Goal: Information Seeking & Learning: Learn about a topic

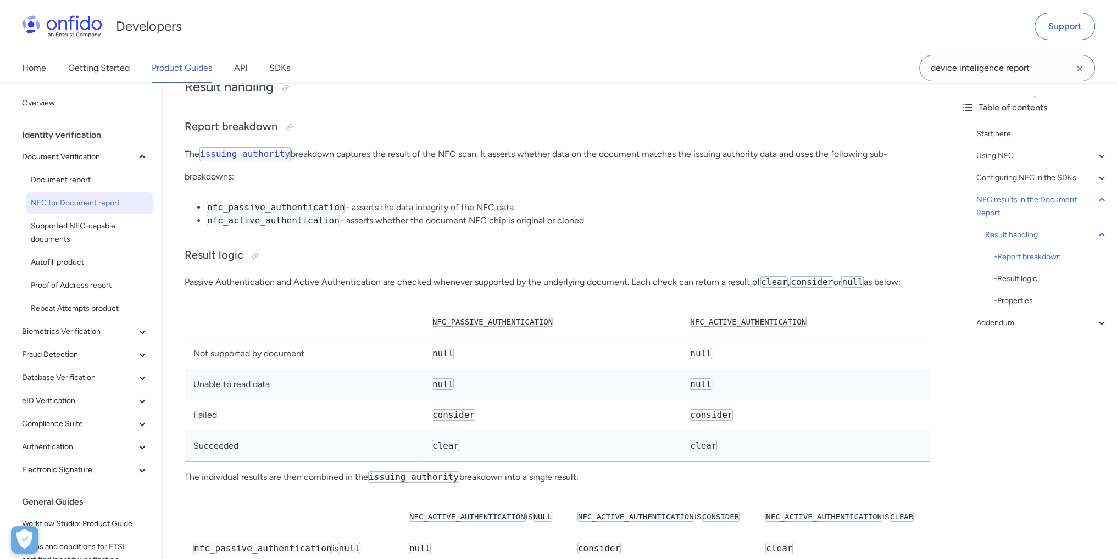
scroll to position [4955, 0]
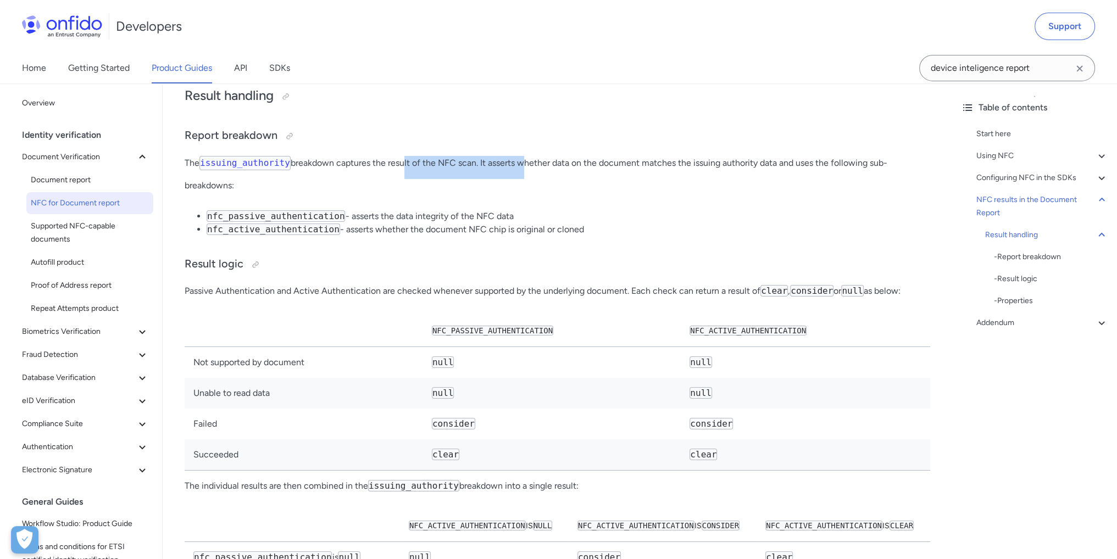
drag, startPoint x: 428, startPoint y: 252, endPoint x: 515, endPoint y: 254, distance: 86.3
click at [515, 192] on p "The issuing_authority breakdown captures the result of the NFC scan. It asserts…" at bounding box center [557, 174] width 745 height 36
click at [369, 192] on p "The issuing_authority breakdown captures the result of the NFC scan. It asserts…" at bounding box center [557, 174] width 745 height 36
drag, startPoint x: 325, startPoint y: 251, endPoint x: 658, endPoint y: 298, distance: 336.2
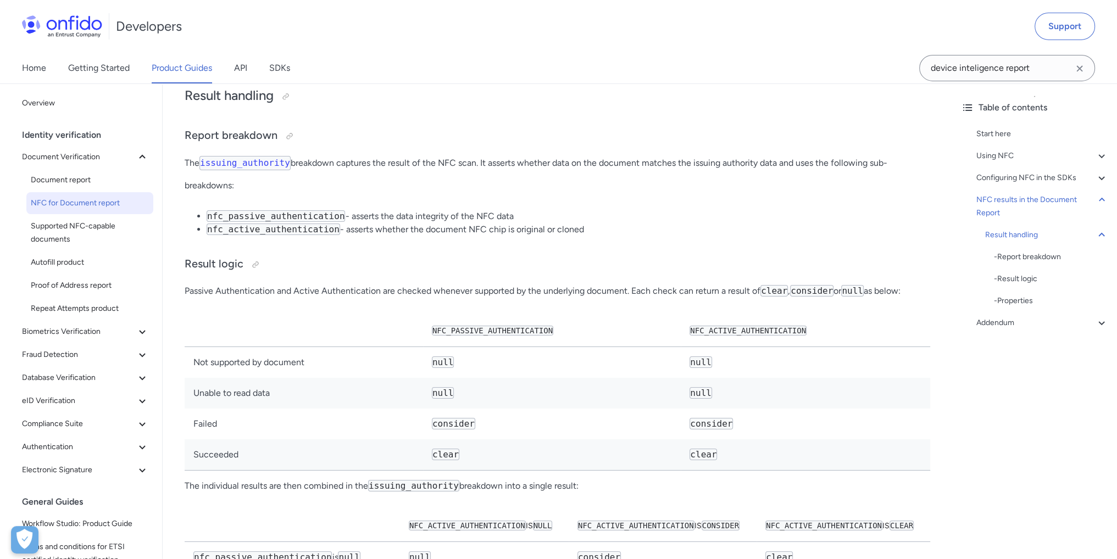
click at [561, 223] on li "nfc_passive_authentication - asserts the data integrity of the NFC data" at bounding box center [568, 216] width 723 height 13
click at [268, 170] on code "issuing_authority" at bounding box center [244, 163] width 91 height 14
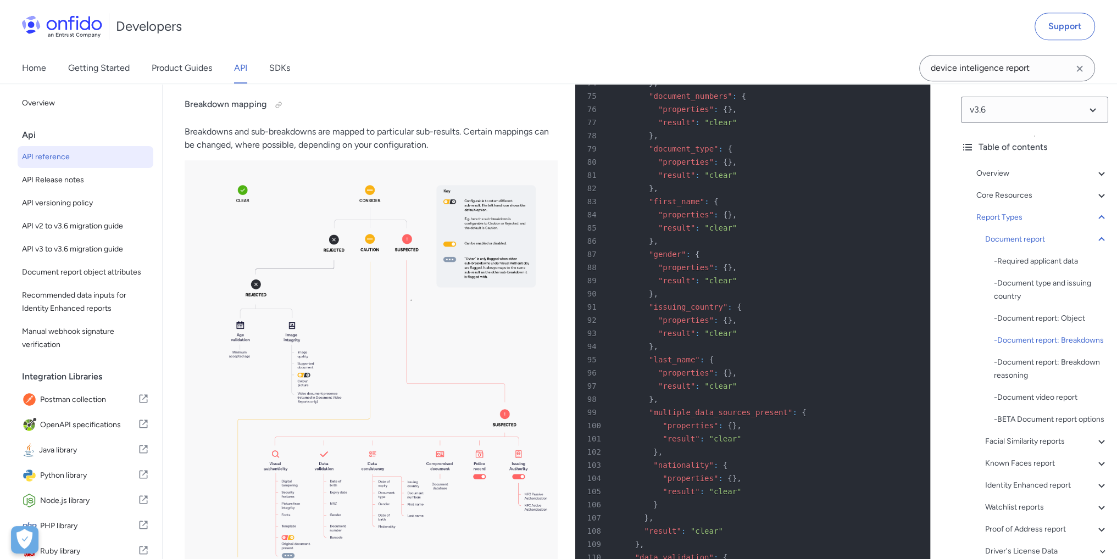
scroll to position [40014, 0]
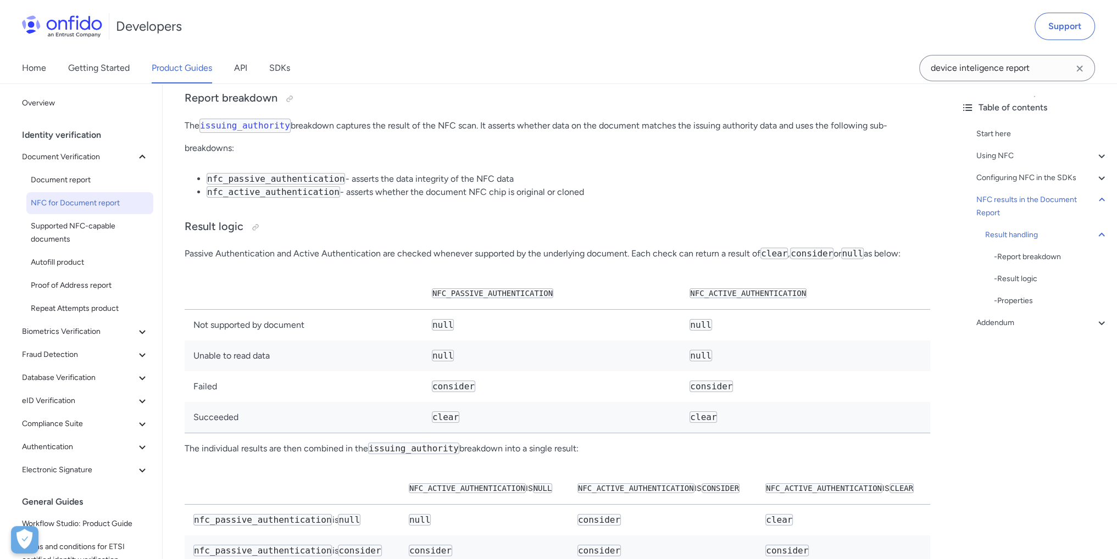
scroll to position [5118, 0]
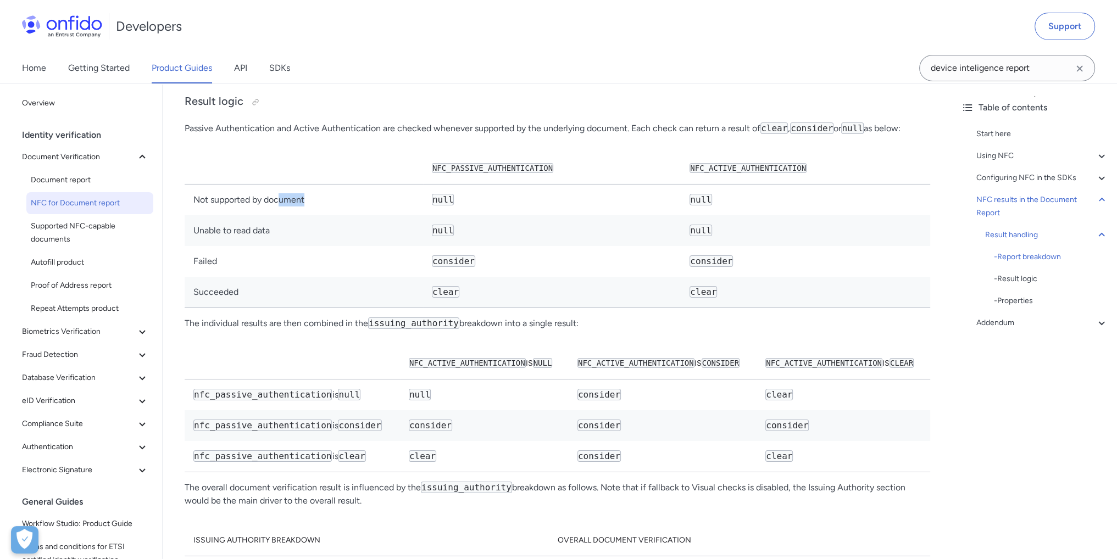
drag, startPoint x: 303, startPoint y: 281, endPoint x: 395, endPoint y: 319, distance: 99.3
click at [423, 216] on td "Not supported by document" at bounding box center [304, 200] width 238 height 31
drag, startPoint x: 239, startPoint y: 320, endPoint x: 255, endPoint y: 343, distance: 28.0
click at [242, 246] on td "Unable to read data" at bounding box center [304, 230] width 238 height 31
drag, startPoint x: 250, startPoint y: 355, endPoint x: 292, endPoint y: 372, distance: 44.6
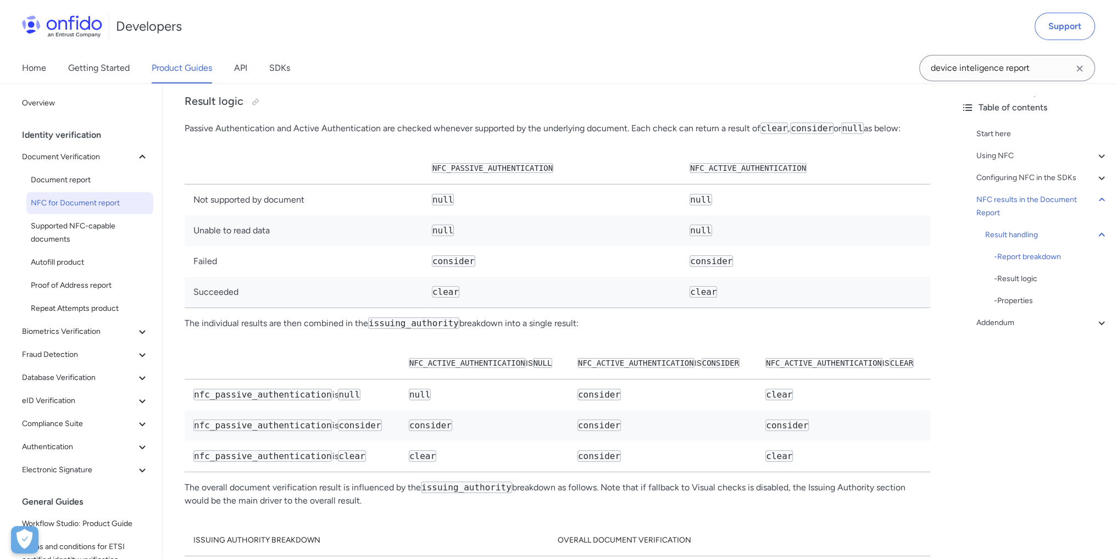
click at [255, 277] on td "Failed" at bounding box center [304, 261] width 238 height 31
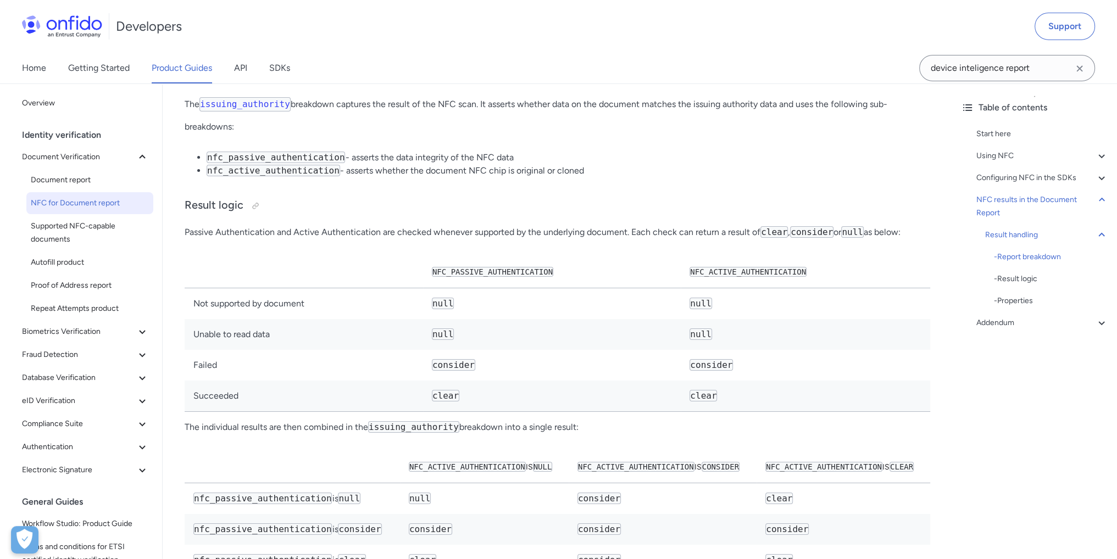
scroll to position [4843, 0]
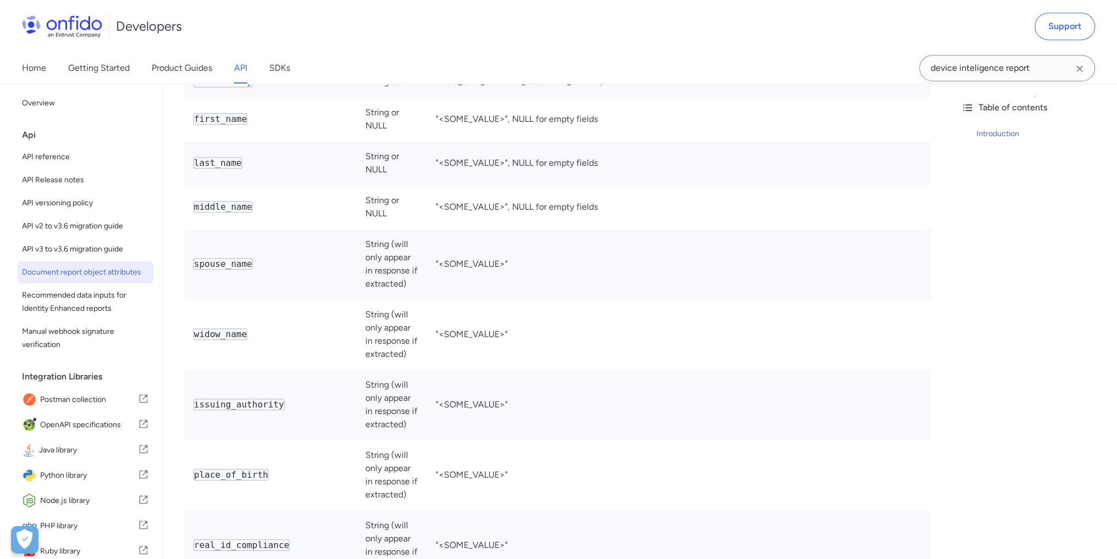
scroll to position [783, 0]
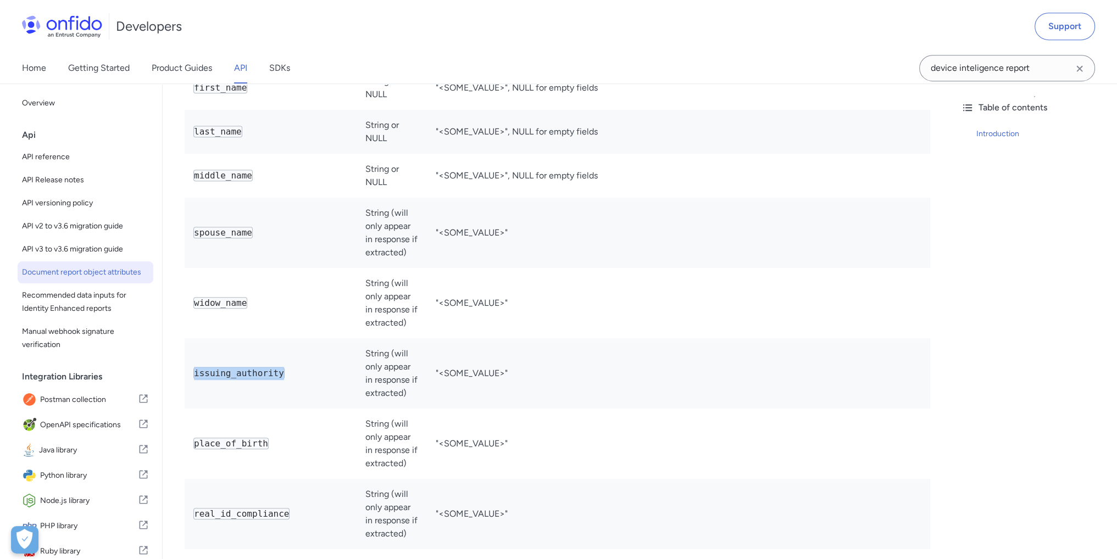
drag, startPoint x: 196, startPoint y: 353, endPoint x: 283, endPoint y: 356, distance: 87.9
click at [283, 356] on td "issuing_authority" at bounding box center [271, 373] width 172 height 70
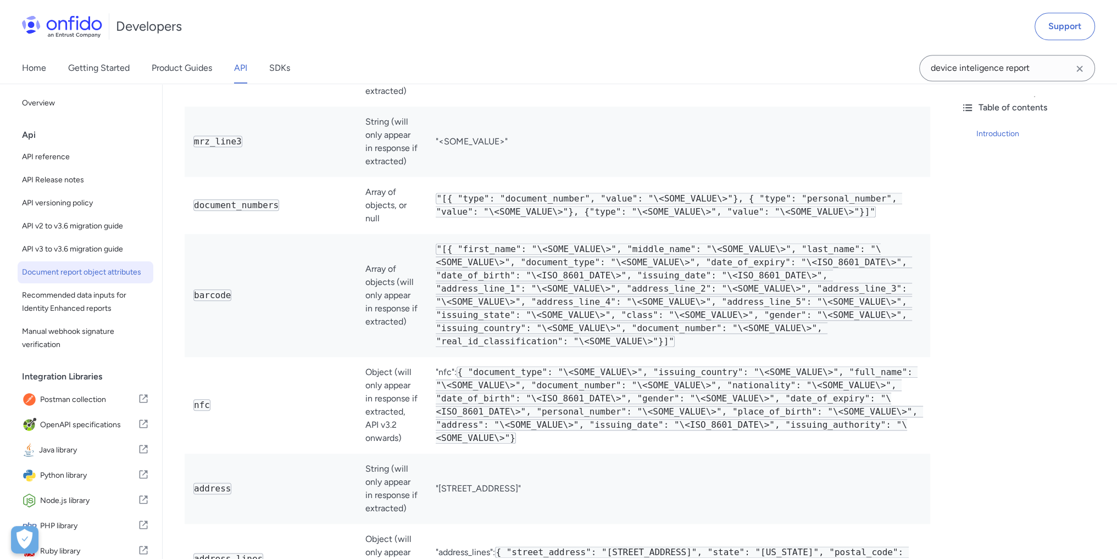
scroll to position [1662, 0]
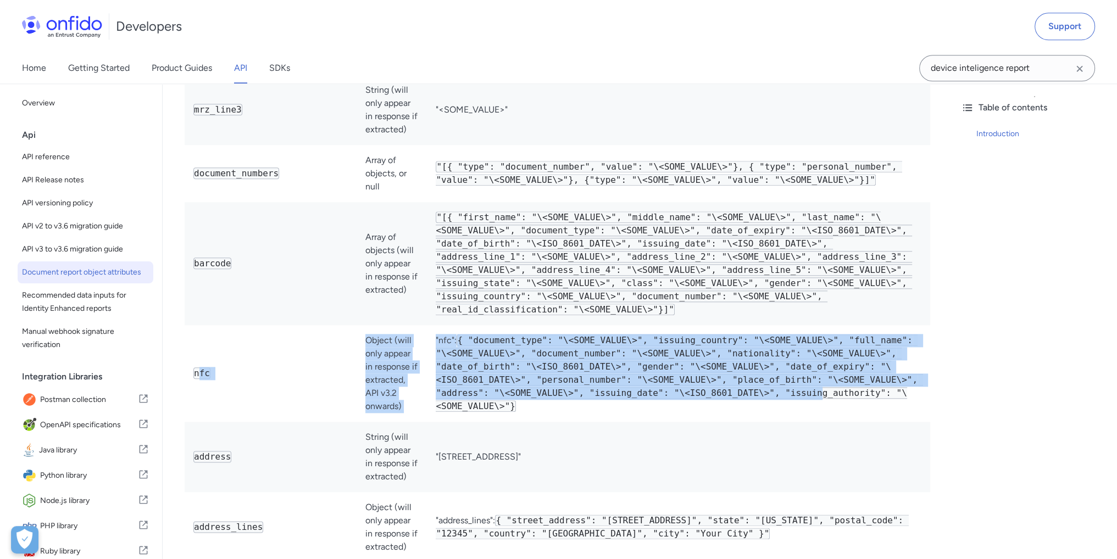
drag, startPoint x: 204, startPoint y: 319, endPoint x: 665, endPoint y: 341, distance: 460.8
click at [638, 337] on tr "nfc Object (will only appear in response if extracted, API v3.2 onwards) "nfc":…" at bounding box center [557, 373] width 745 height 97
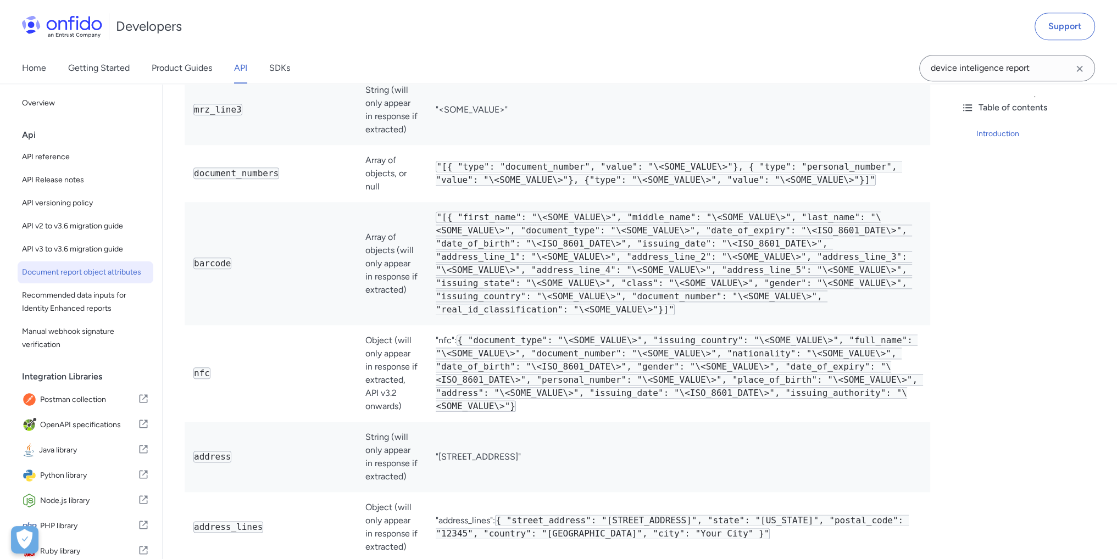
click at [708, 344] on td ""nfc": { "document_type": "\<SOME_VALUE\>", "issuing_country": "\<SOME_VALUE\>"…" at bounding box center [678, 373] width 503 height 97
drag, startPoint x: 192, startPoint y: 312, endPoint x: 297, endPoint y: 325, distance: 106.3
click at [297, 326] on td "nfc" at bounding box center [271, 373] width 172 height 97
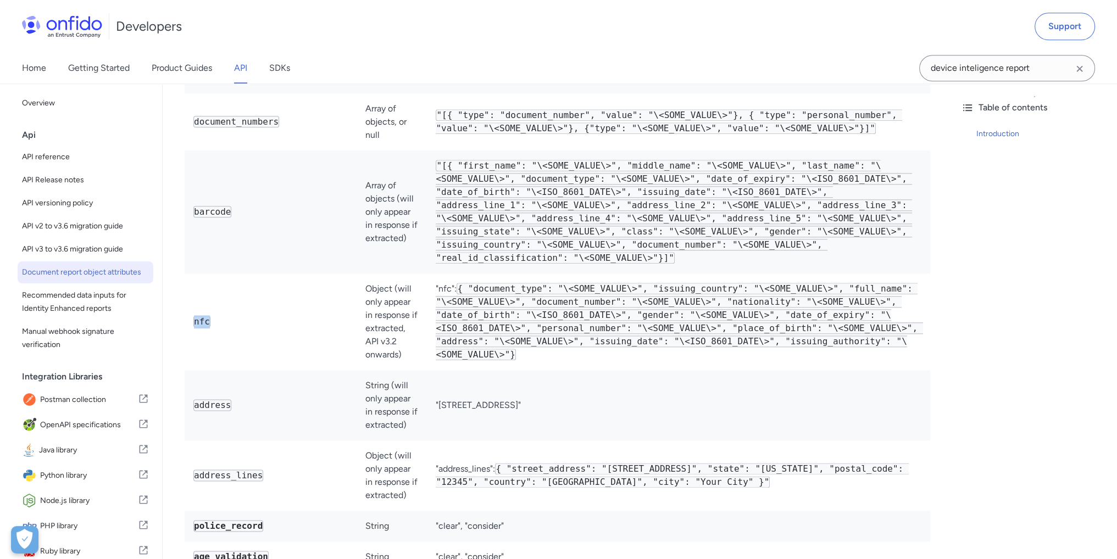
scroll to position [1717, 0]
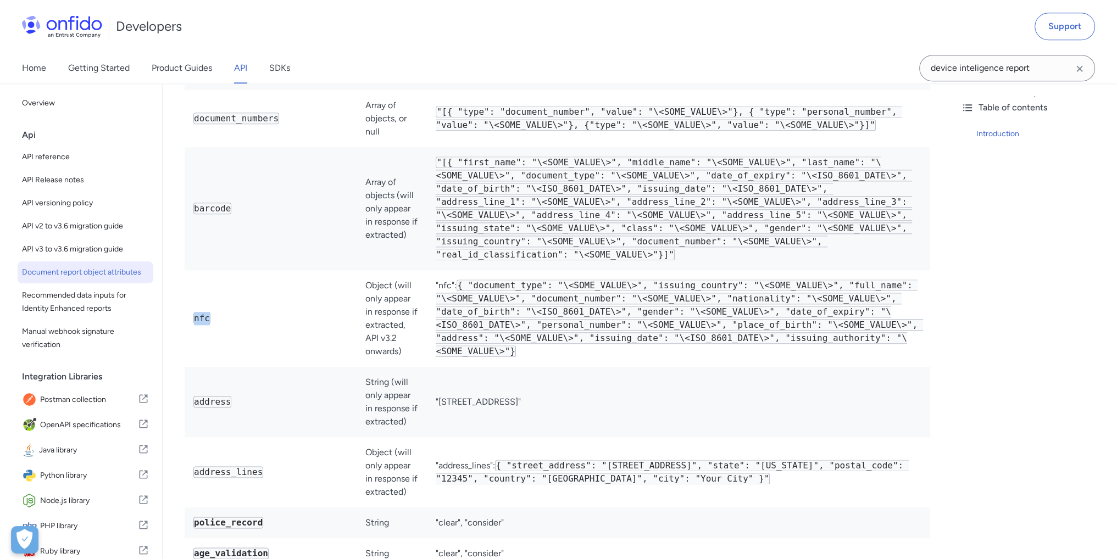
click at [330, 270] on td "nfc" at bounding box center [271, 318] width 172 height 97
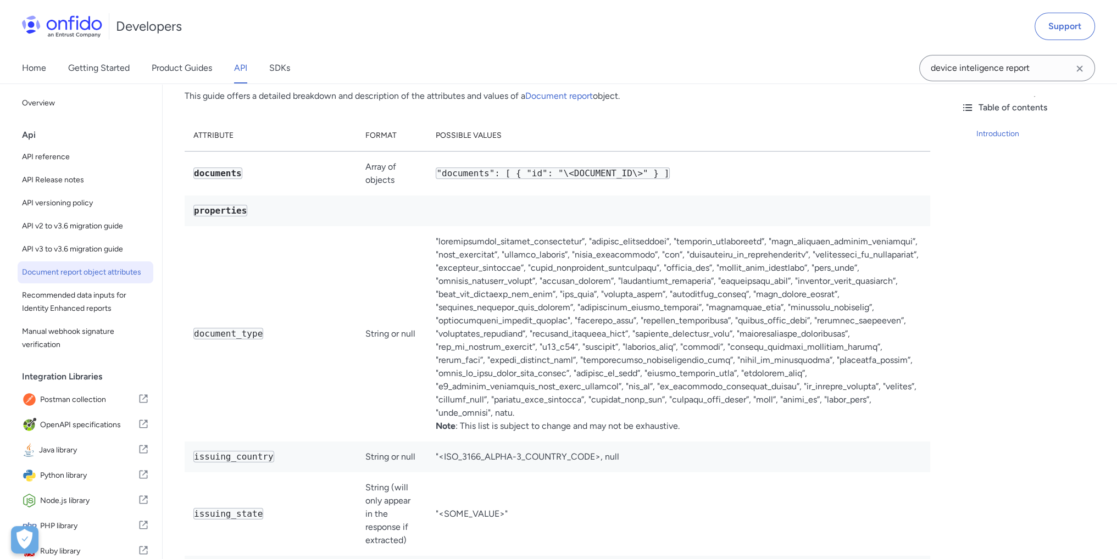
scroll to position [0, 0]
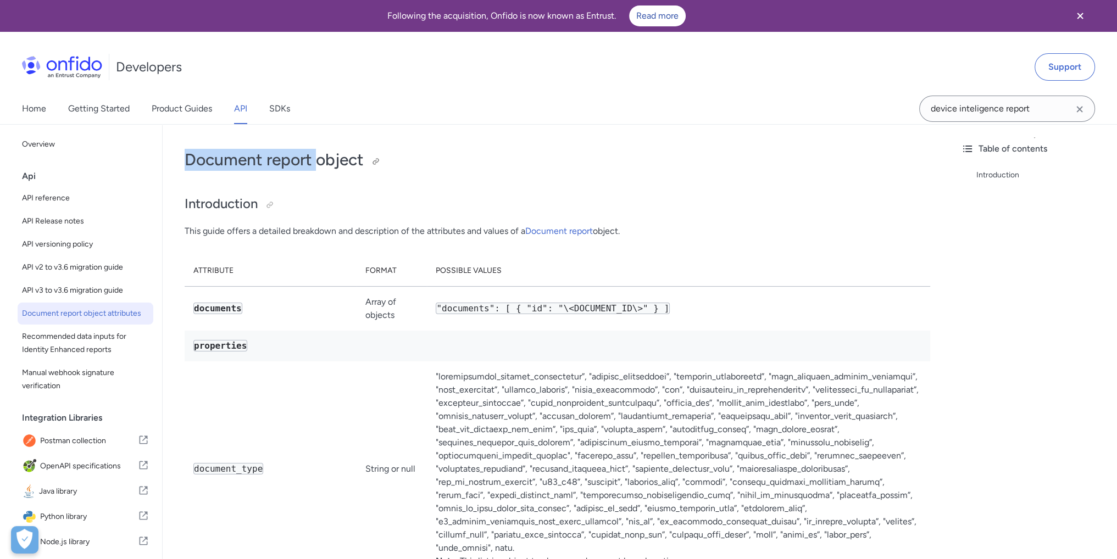
drag, startPoint x: 187, startPoint y: 161, endPoint x: 320, endPoint y: 169, distance: 133.7
click at [320, 169] on h1 "Document report object" at bounding box center [557, 160] width 745 height 22
click at [572, 231] on link "Document report" at bounding box center [559, 231] width 68 height 10
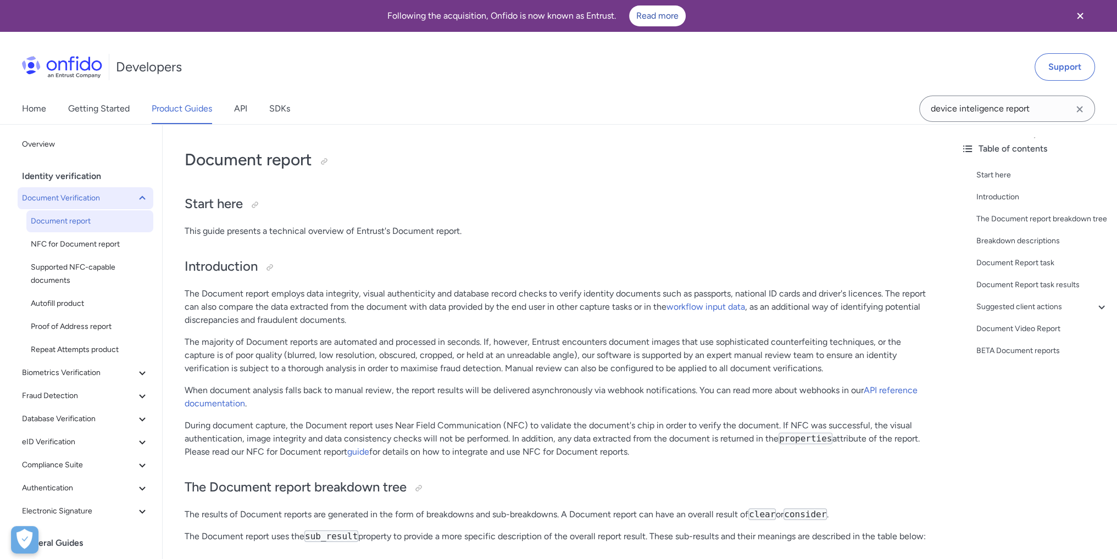
click at [86, 202] on span "Document Verification" at bounding box center [79, 198] width 114 height 13
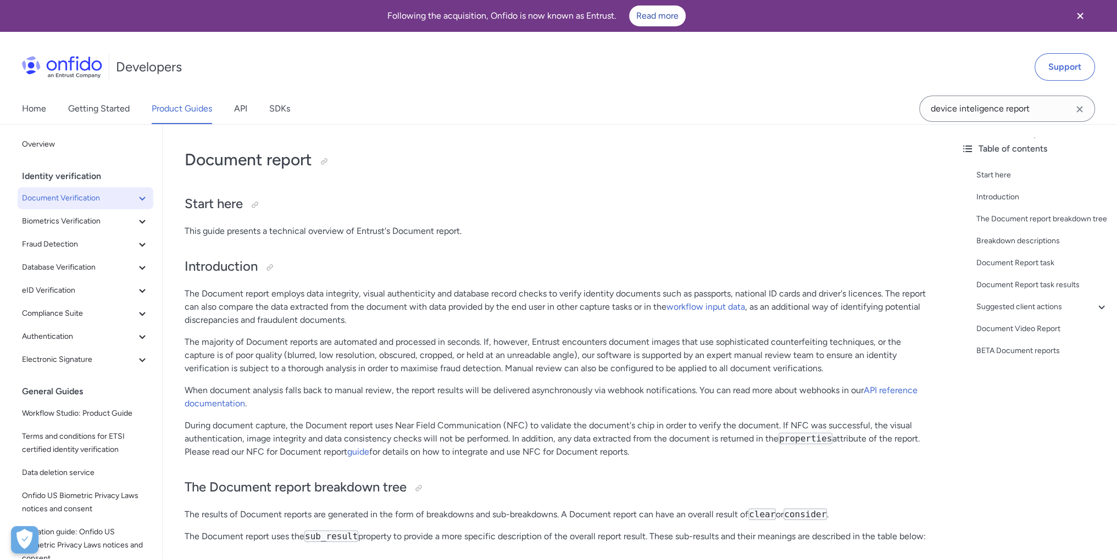
click at [86, 202] on span "Document Verification" at bounding box center [79, 198] width 114 height 13
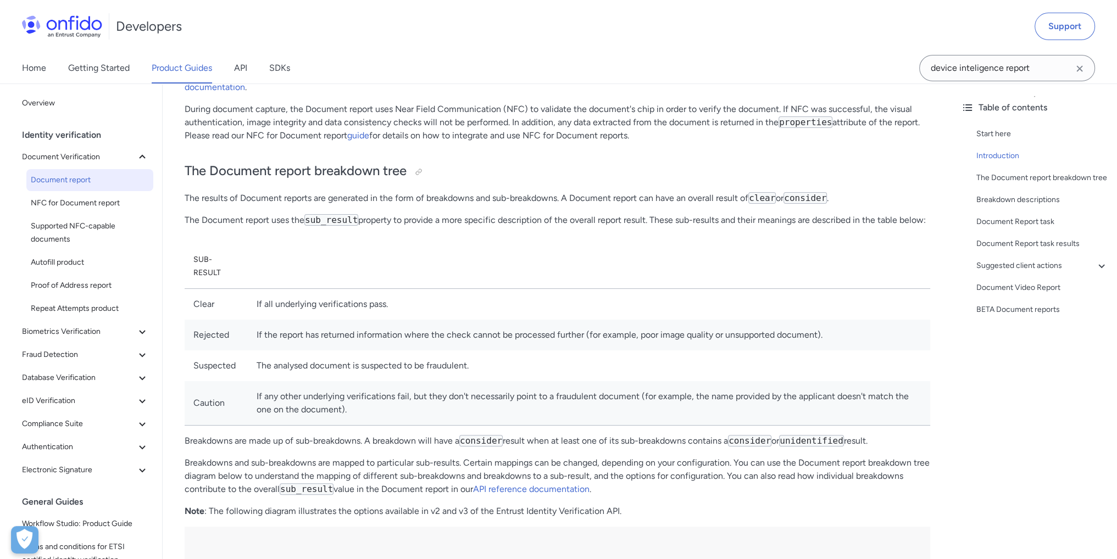
scroll to position [330, 0]
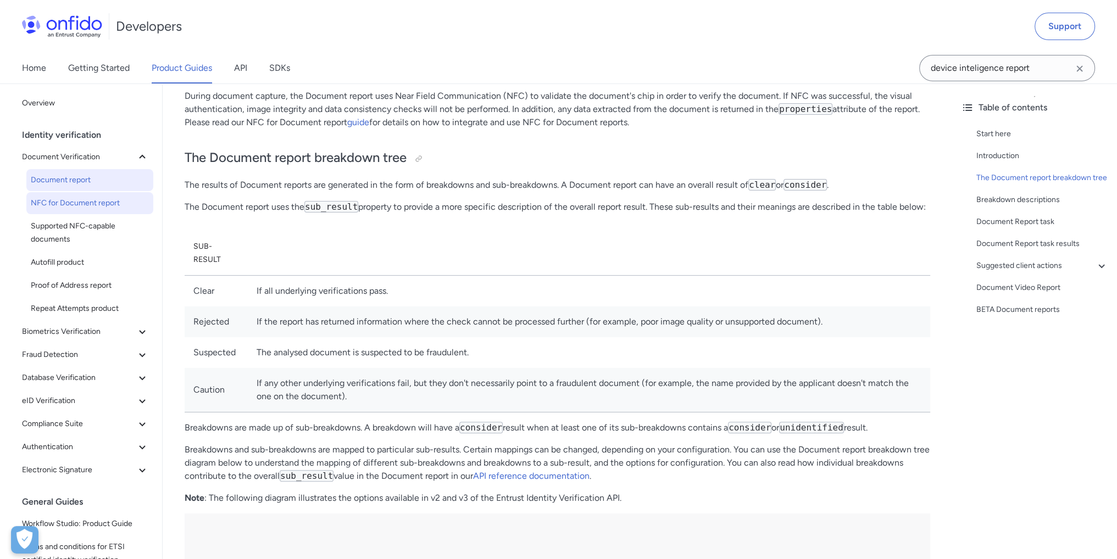
click at [105, 205] on span "NFC for Document report" at bounding box center [90, 203] width 118 height 13
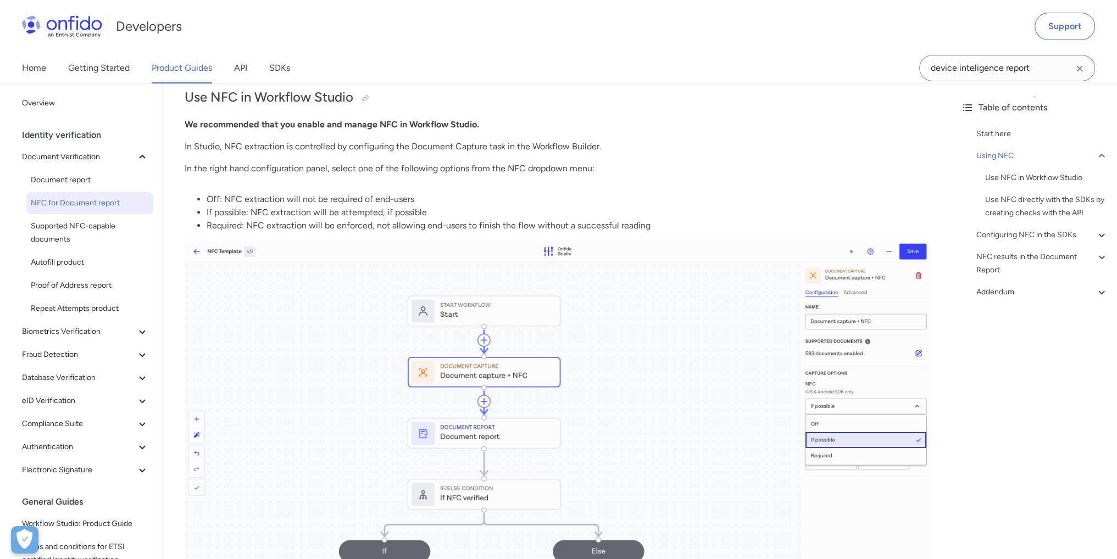
scroll to position [439, 0]
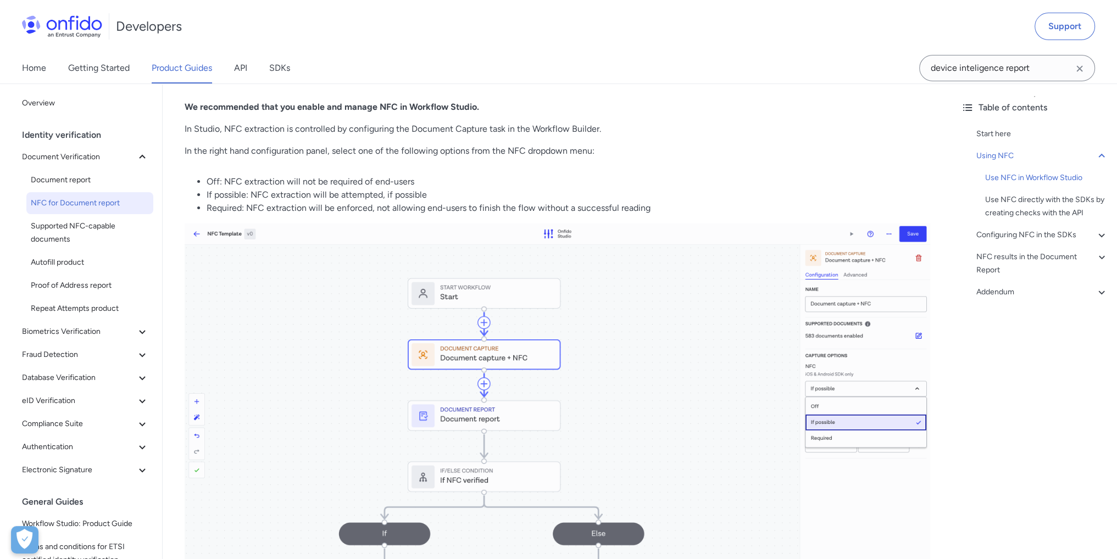
click at [518, 359] on img at bounding box center [557, 436] width 745 height 424
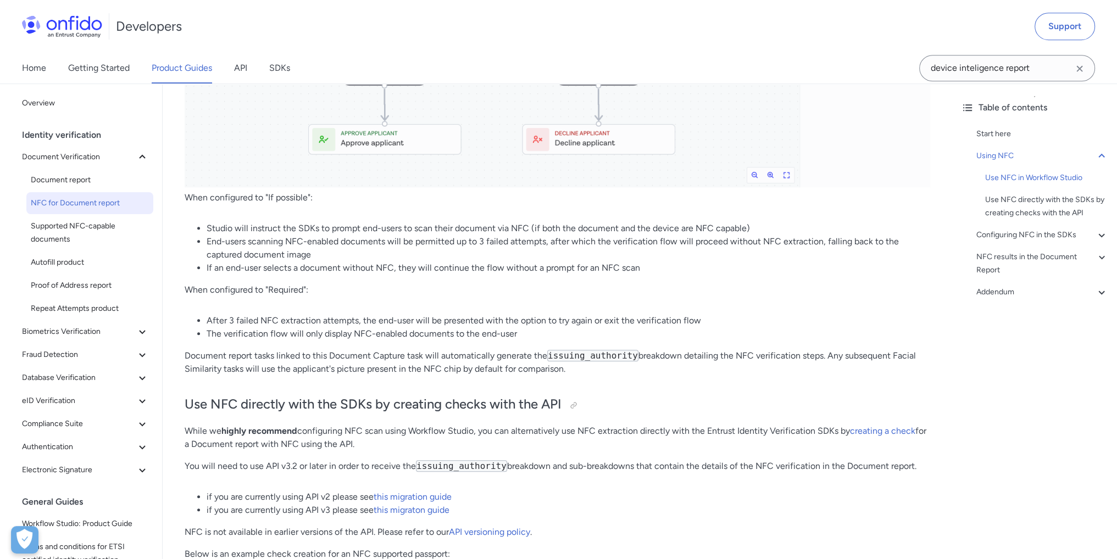
scroll to position [934, 0]
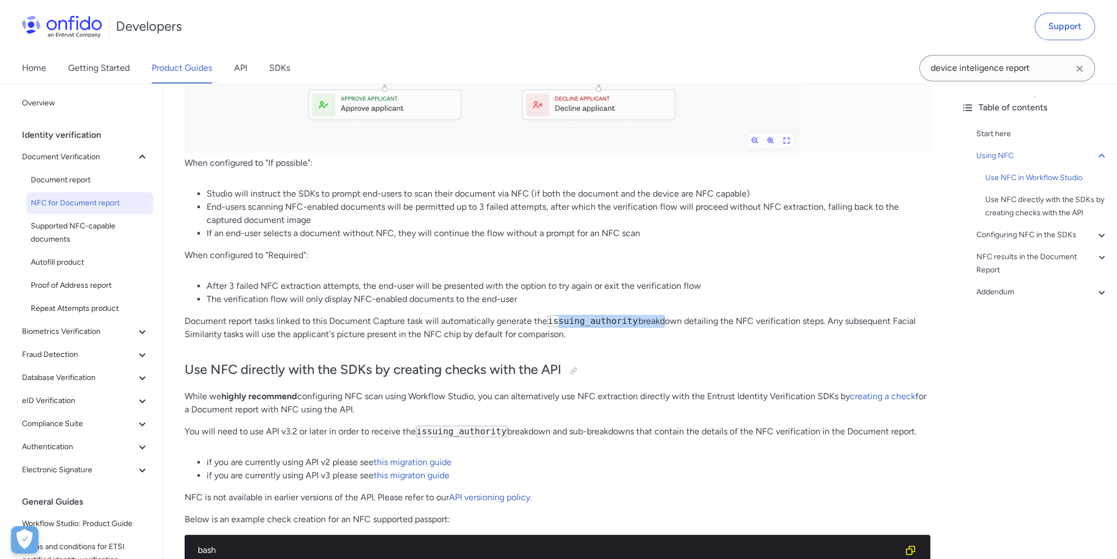
drag, startPoint x: 558, startPoint y: 316, endPoint x: 656, endPoint y: 321, distance: 97.9
click at [656, 321] on p "Document report tasks linked to this Document Capture task will automatically g…" at bounding box center [557, 328] width 745 height 26
click at [682, 334] on p "Document report tasks linked to this Document Capture task will automatically g…" at bounding box center [557, 328] width 745 height 26
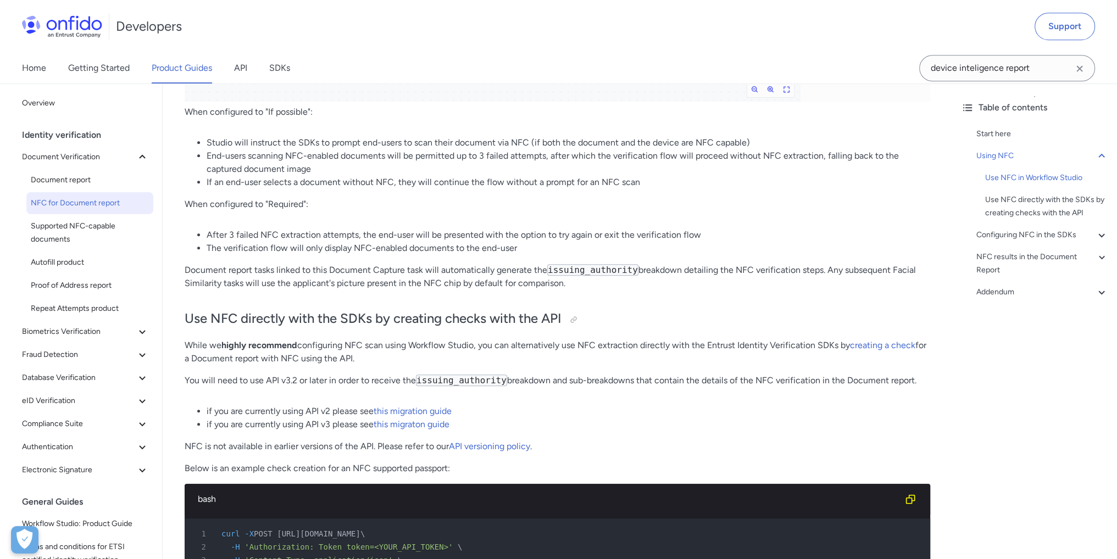
scroll to position [989, 0]
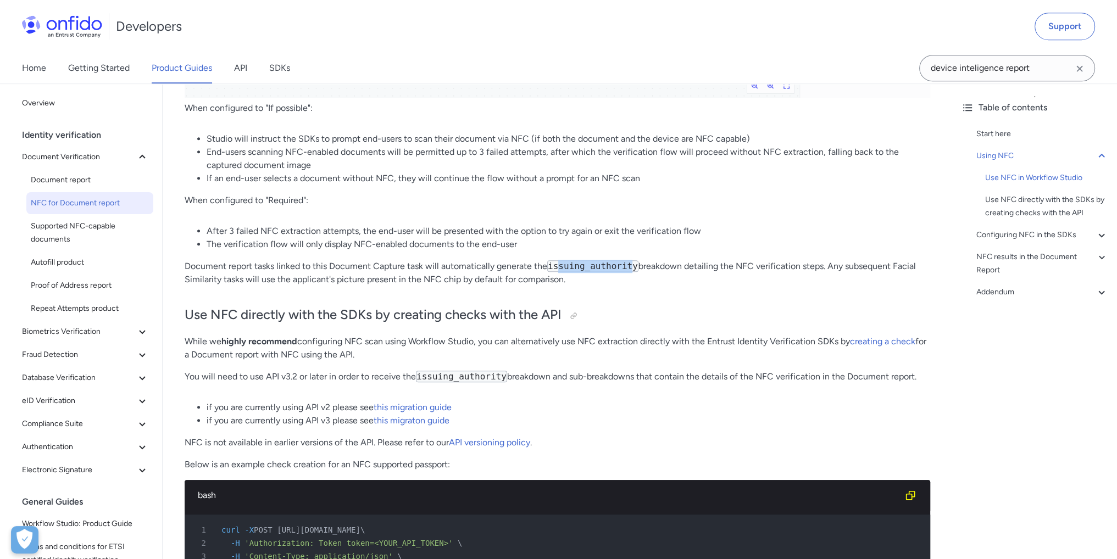
drag, startPoint x: 558, startPoint y: 263, endPoint x: 623, endPoint y: 272, distance: 66.0
click at [628, 268] on code "issuing_authority" at bounding box center [592, 266] width 91 height 12
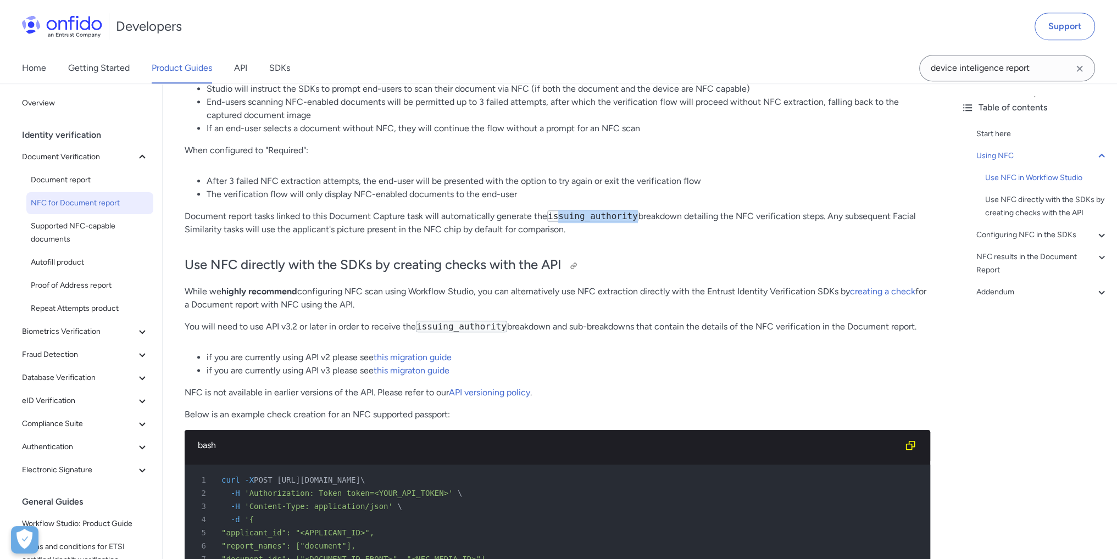
scroll to position [1044, 0]
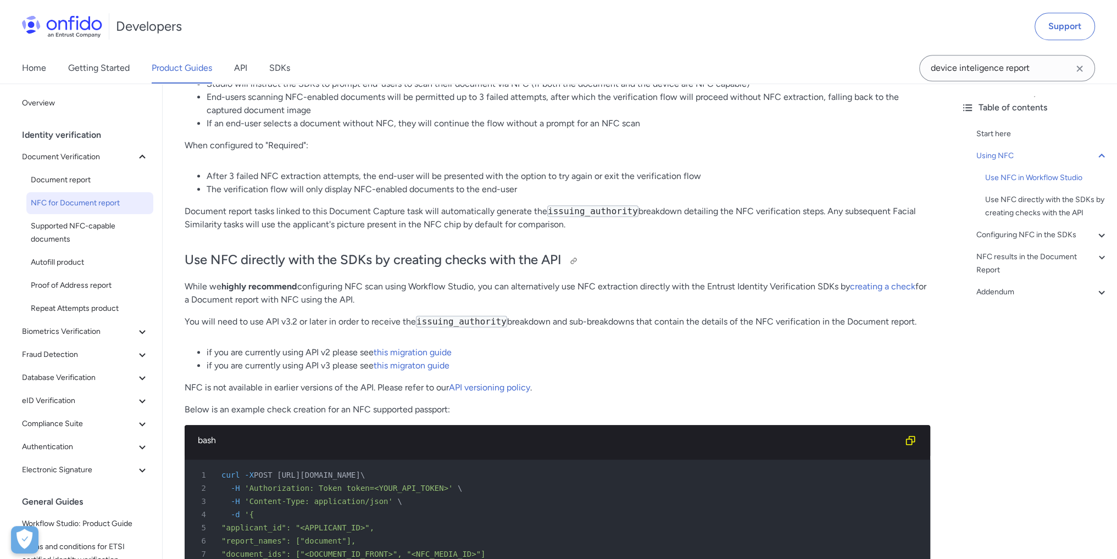
click at [599, 255] on h2 "Use NFC directly with the SDKs by creating checks with the API" at bounding box center [557, 260] width 745 height 19
drag, startPoint x: 556, startPoint y: 212, endPoint x: 603, endPoint y: 213, distance: 47.2
click at [603, 213] on code "issuing_authority" at bounding box center [592, 211] width 91 height 12
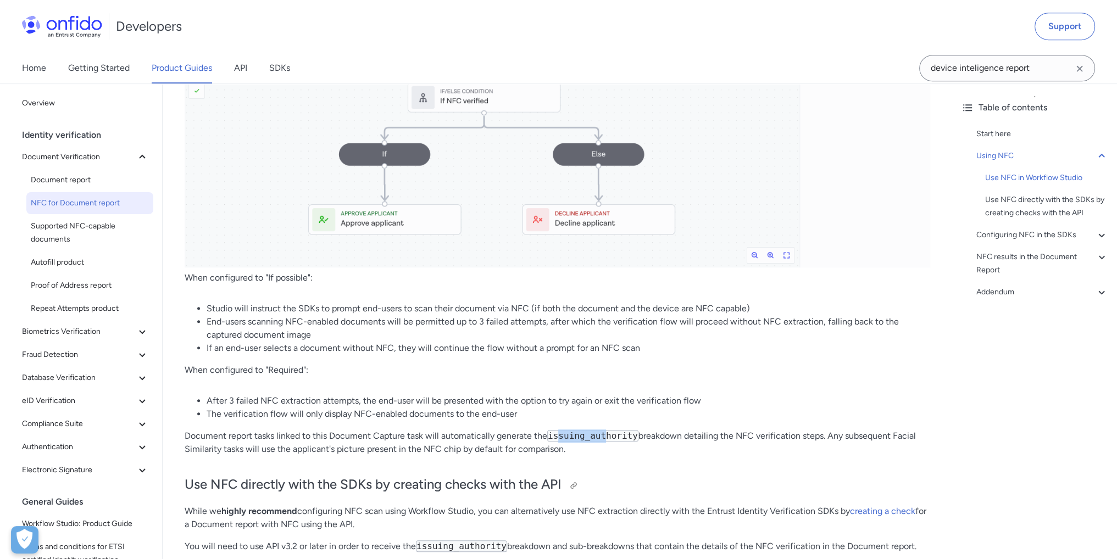
scroll to position [824, 0]
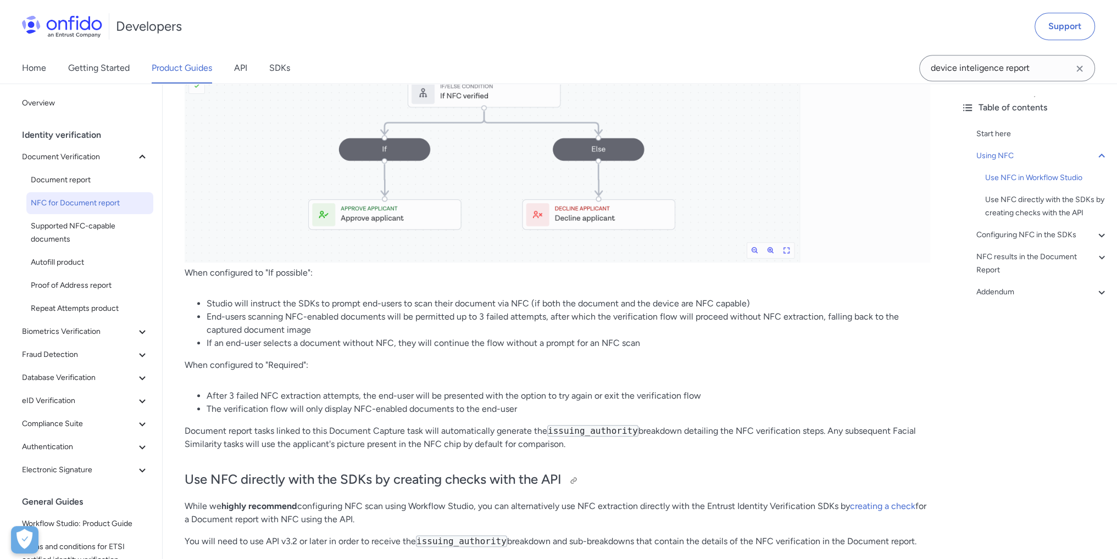
click at [677, 478] on h2 "Use NFC directly with the SDKs by creating checks with the API" at bounding box center [557, 480] width 745 height 19
drag, startPoint x: 550, startPoint y: 428, endPoint x: 630, endPoint y: 429, distance: 80.2
click at [630, 429] on code "issuing_authority" at bounding box center [592, 431] width 91 height 12
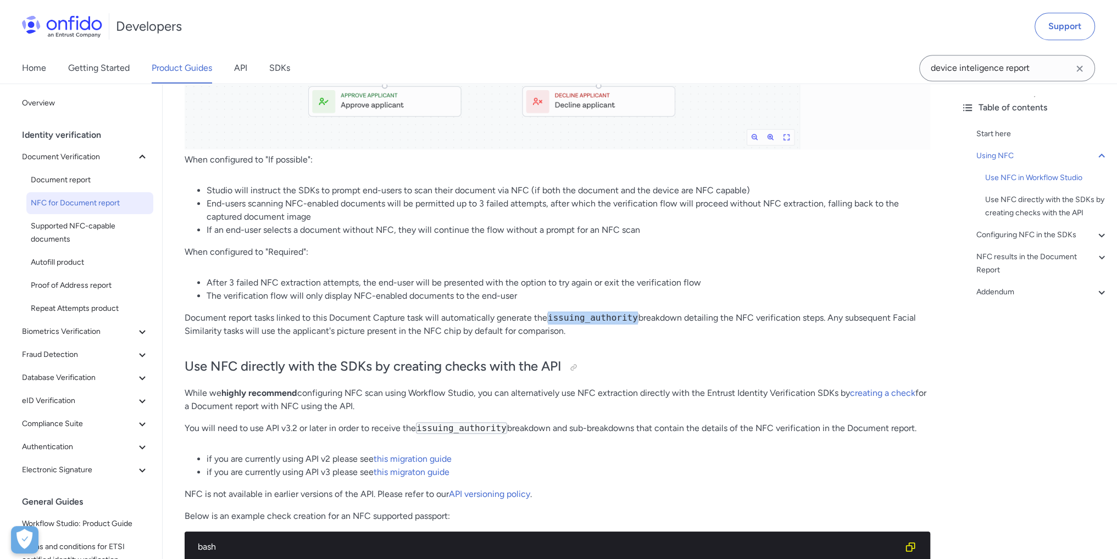
scroll to position [934, 0]
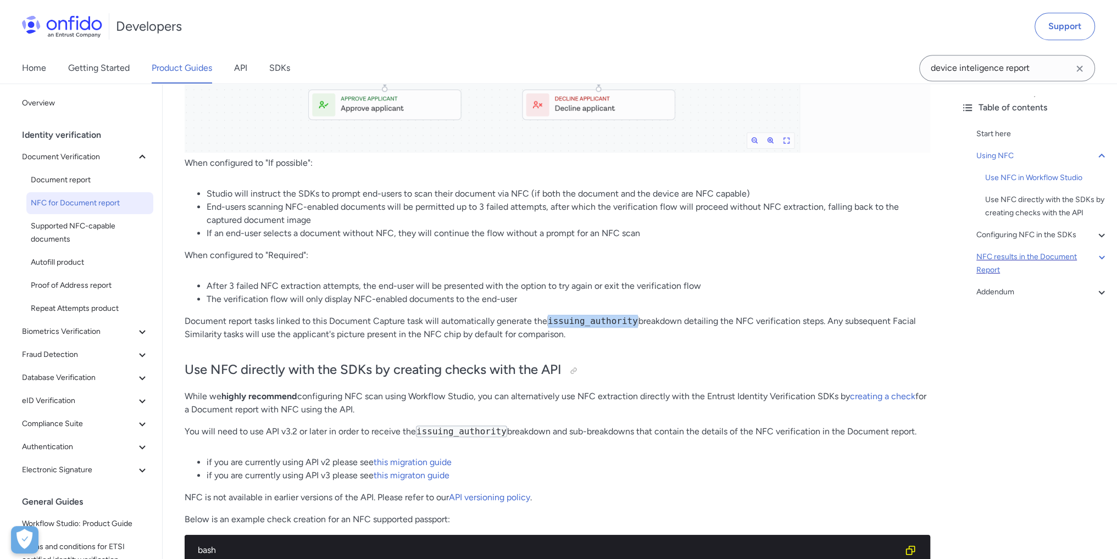
click at [1031, 260] on div "NFC results in the Document Report" at bounding box center [1042, 263] width 132 height 26
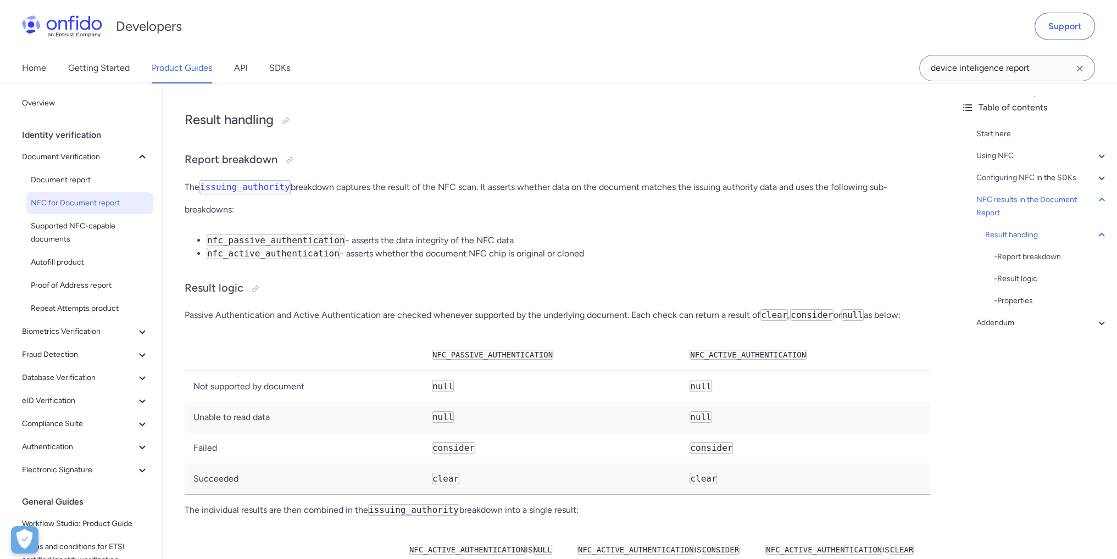
scroll to position [4799, 0]
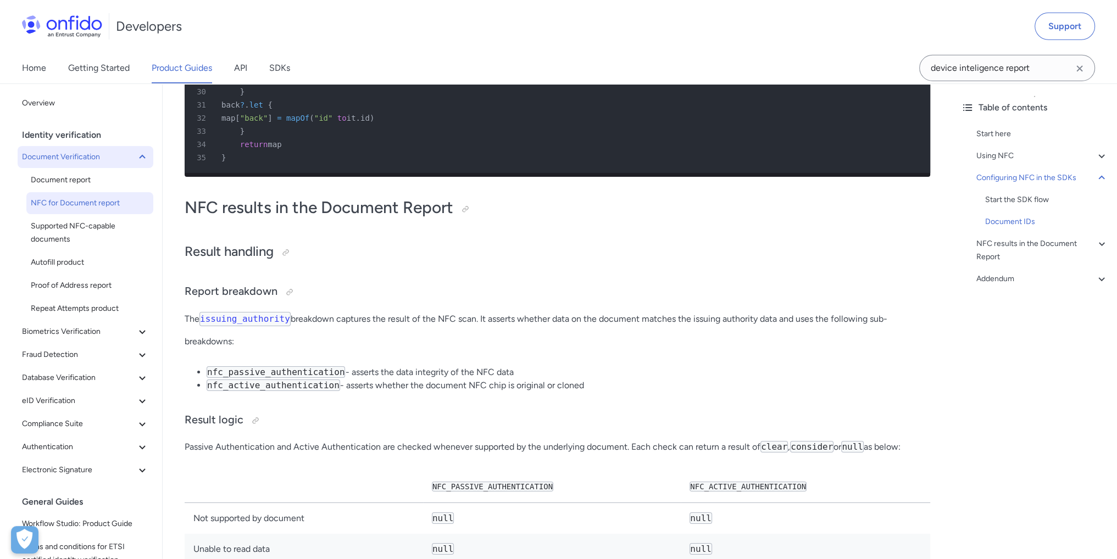
click at [70, 157] on span "Document Verification" at bounding box center [79, 157] width 114 height 13
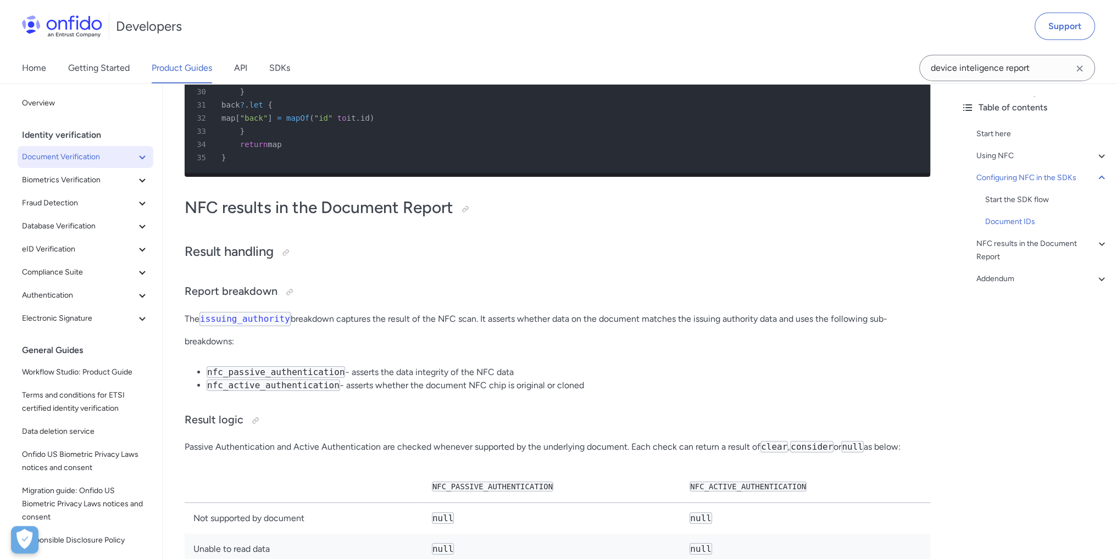
click at [73, 165] on button "Document Verification" at bounding box center [86, 157] width 136 height 22
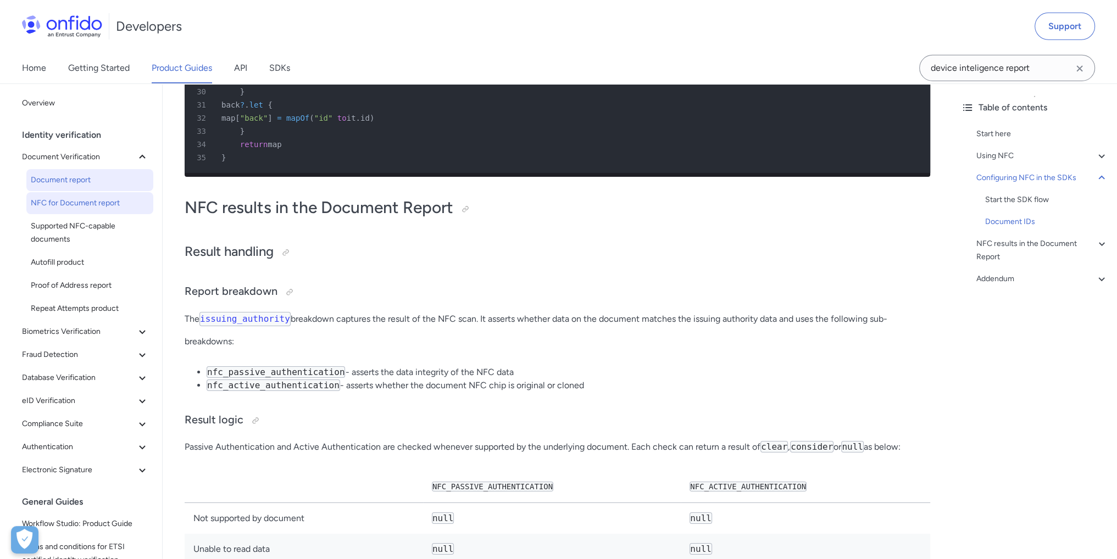
click at [97, 180] on span "Document report" at bounding box center [90, 180] width 118 height 13
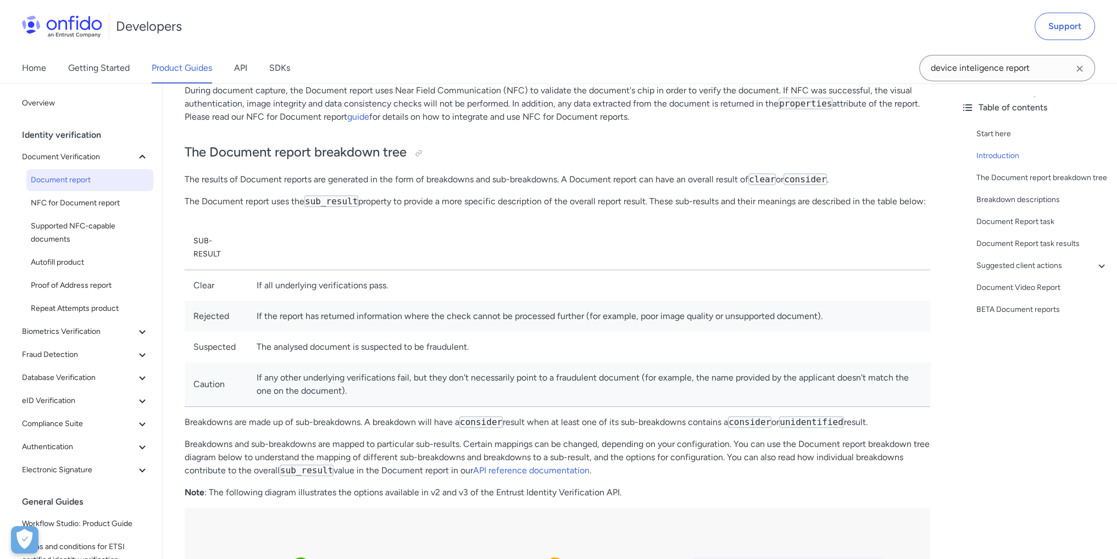
scroll to position [385, 0]
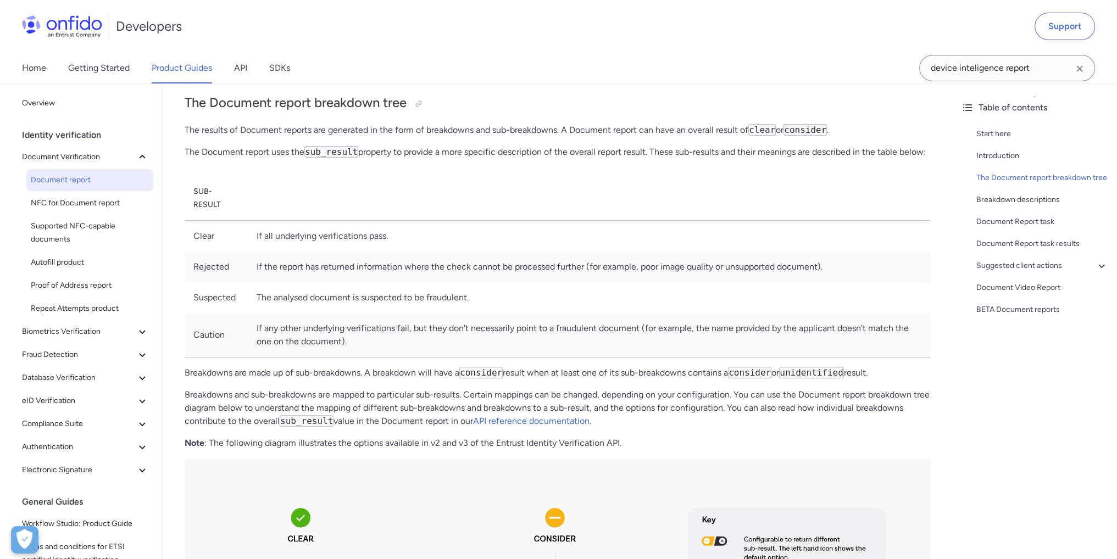
click at [609, 211] on th at bounding box center [589, 198] width 682 height 44
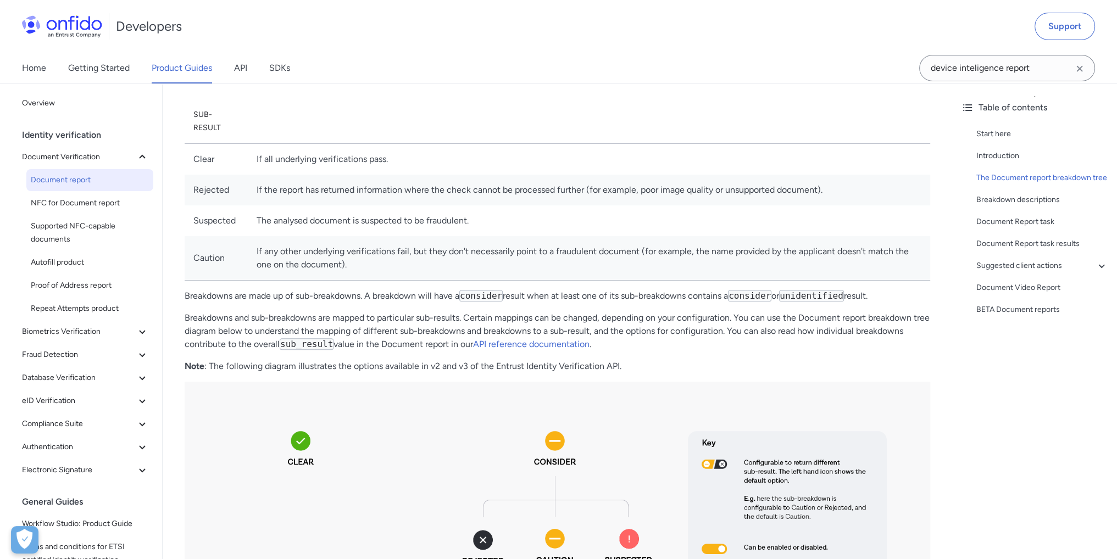
scroll to position [494, 0]
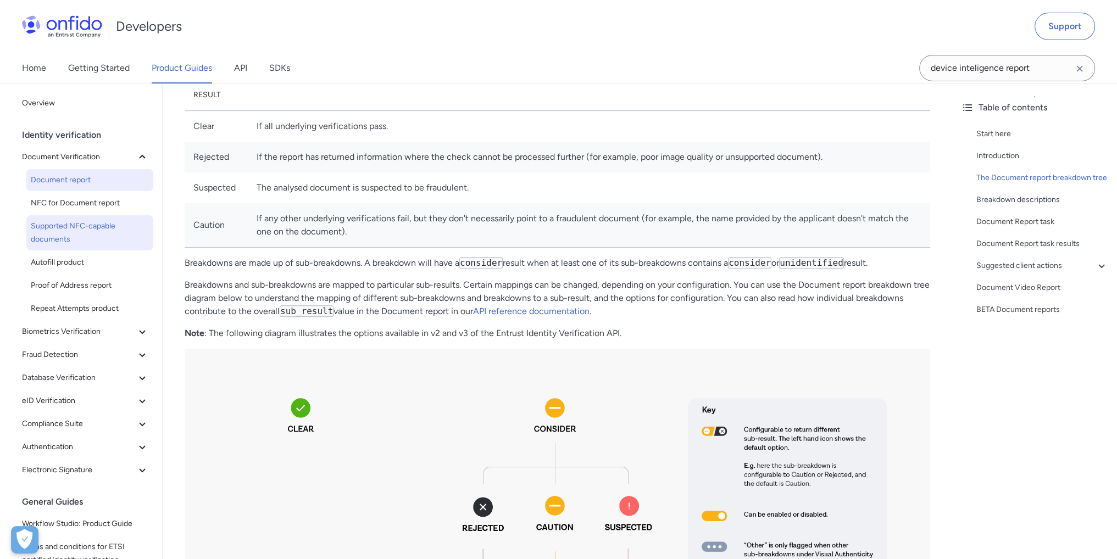
click at [102, 225] on span "Supported NFC-capable documents" at bounding box center [90, 233] width 118 height 26
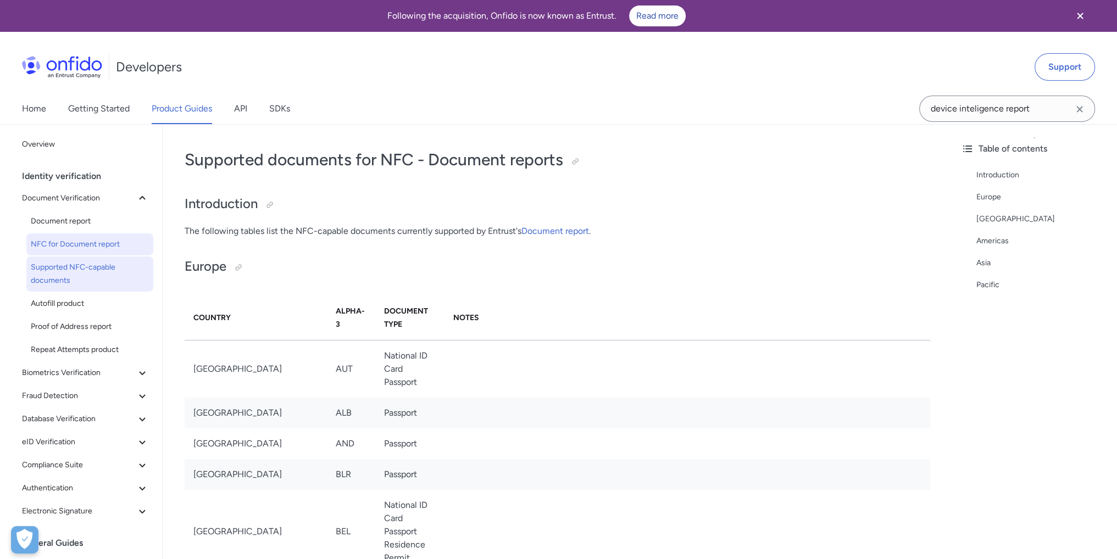
click at [120, 249] on span "NFC for Document report" at bounding box center [90, 244] width 118 height 13
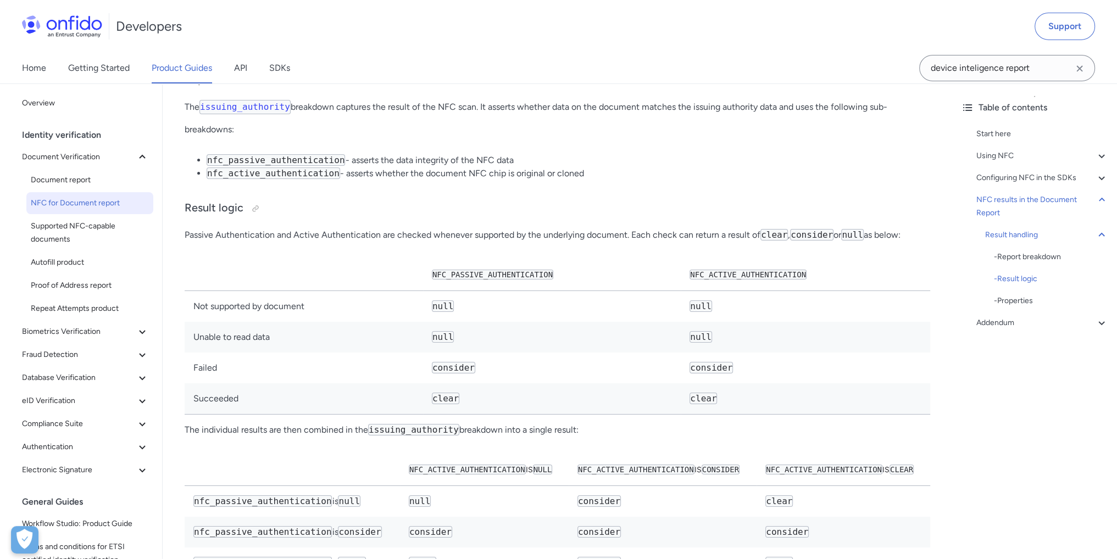
scroll to position [4999, 0]
